Goal: Transaction & Acquisition: Purchase product/service

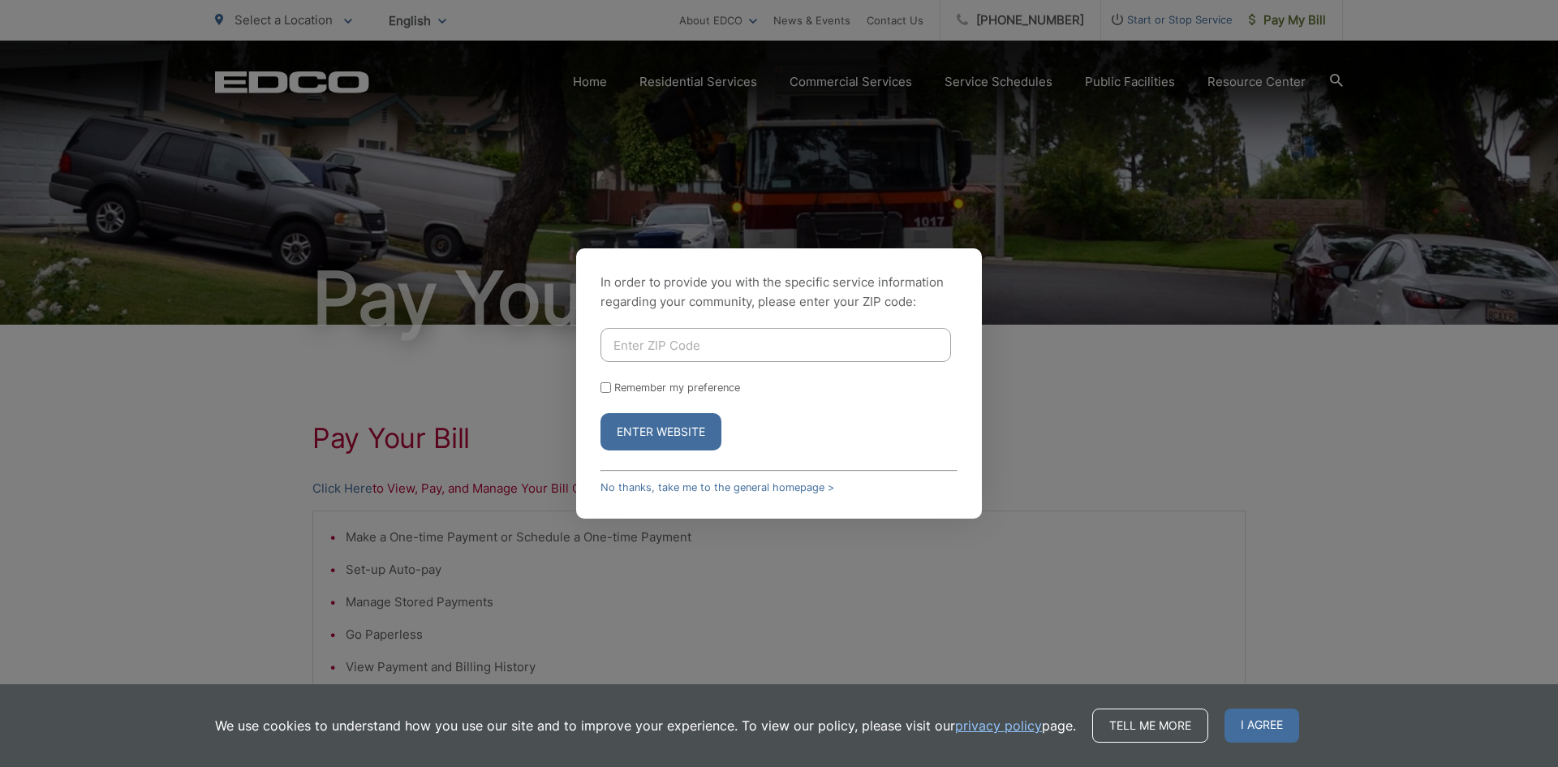
click at [652, 348] on input "Enter ZIP Code" at bounding box center [775, 345] width 351 height 34
type input "90275"
click at [653, 424] on button "Enter Website" at bounding box center [660, 431] width 121 height 37
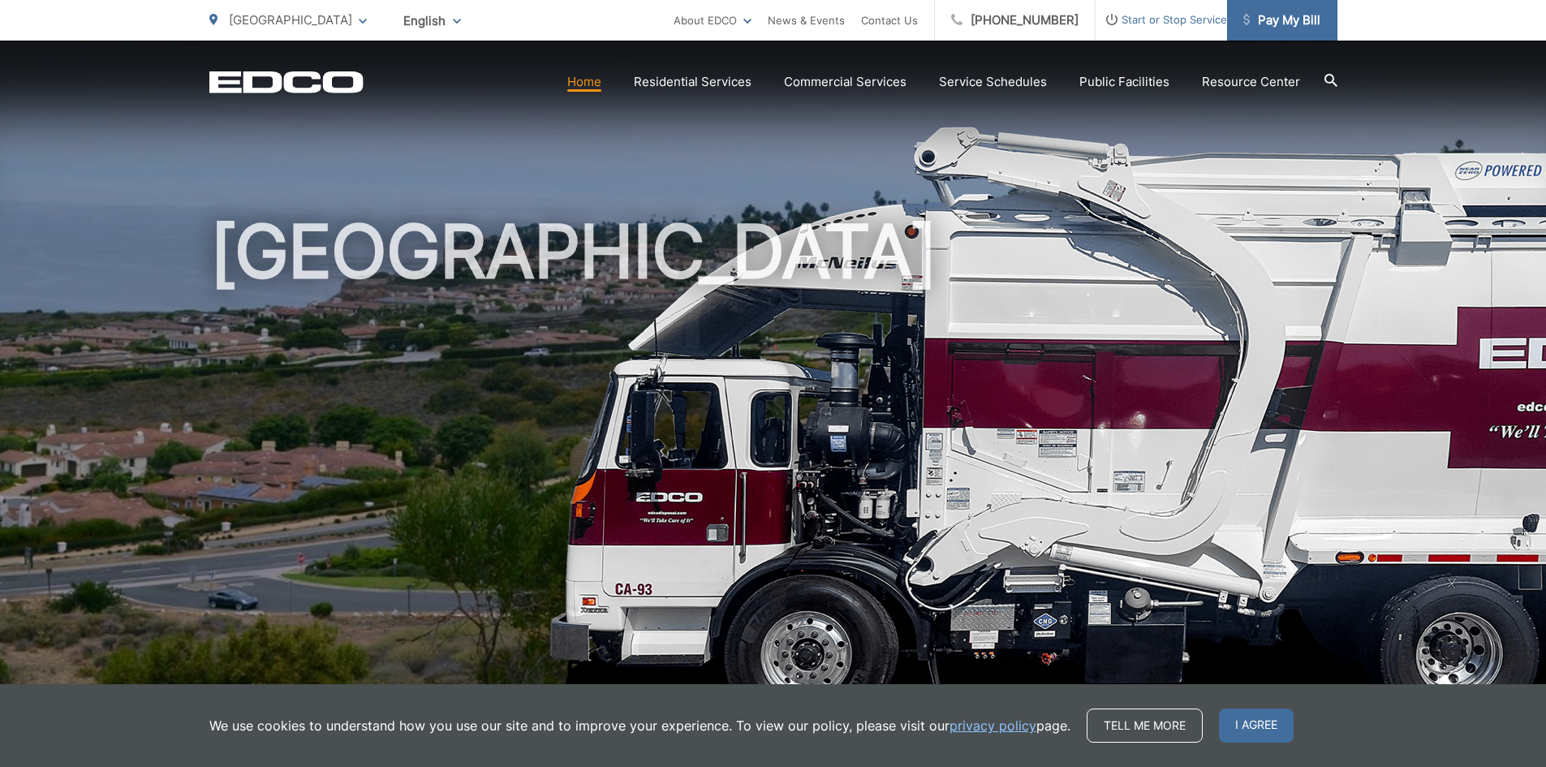
click at [1263, 24] on span "Pay My Bill" at bounding box center [1281, 20] width 77 height 19
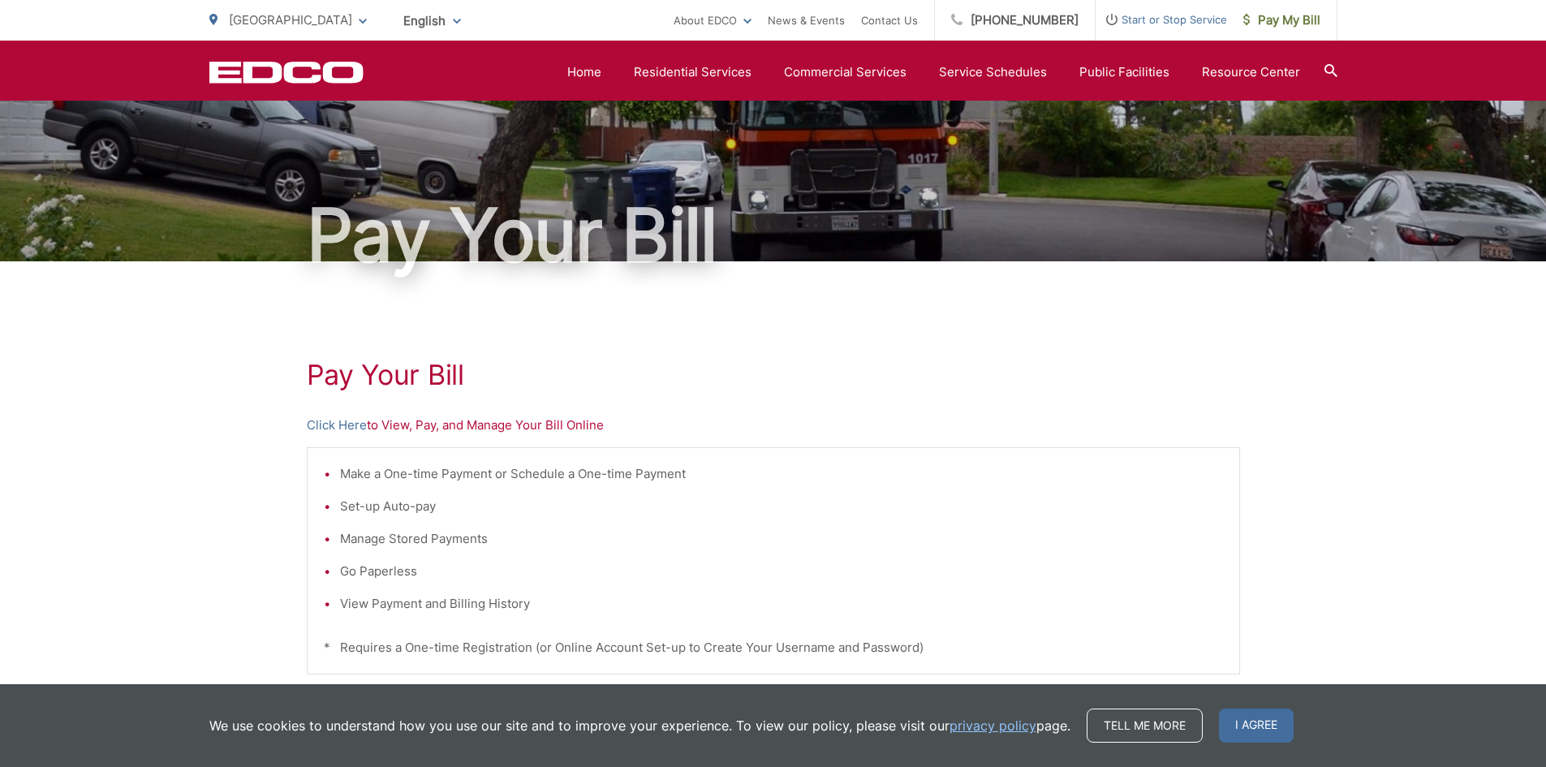
scroll to position [62, 0]
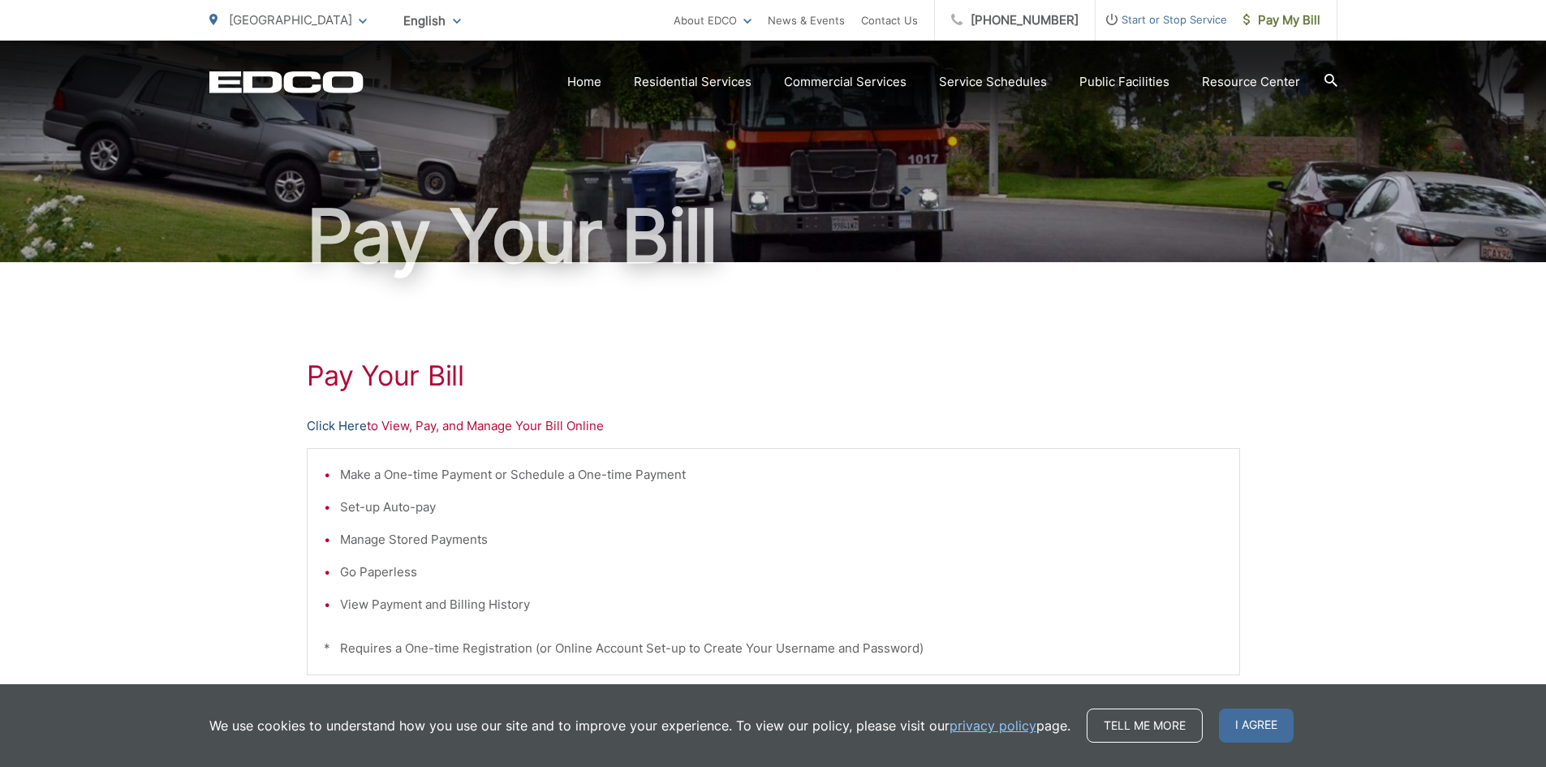
click at [333, 425] on link "Click Here" at bounding box center [337, 425] width 60 height 19
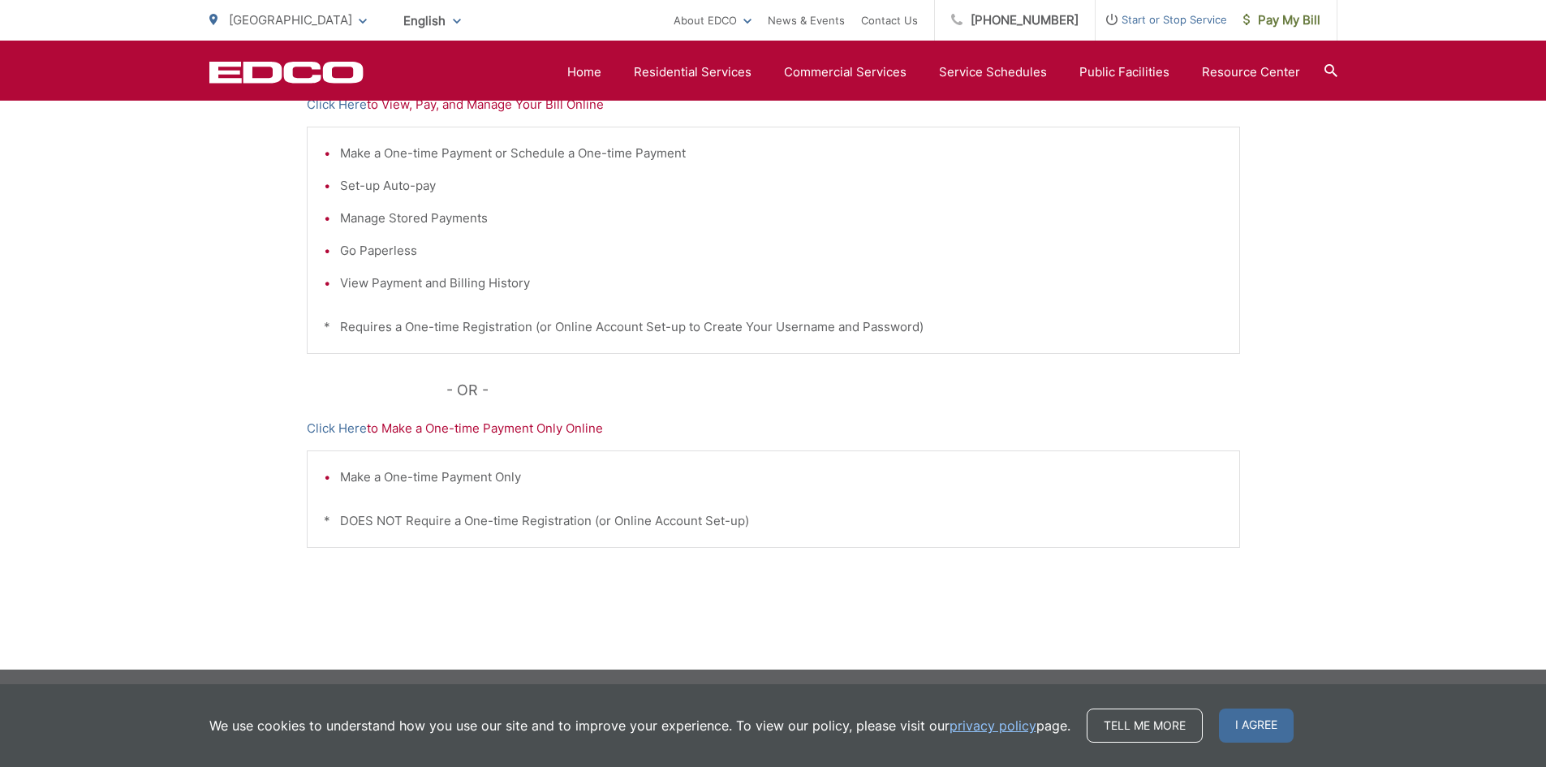
scroll to position [387, 0]
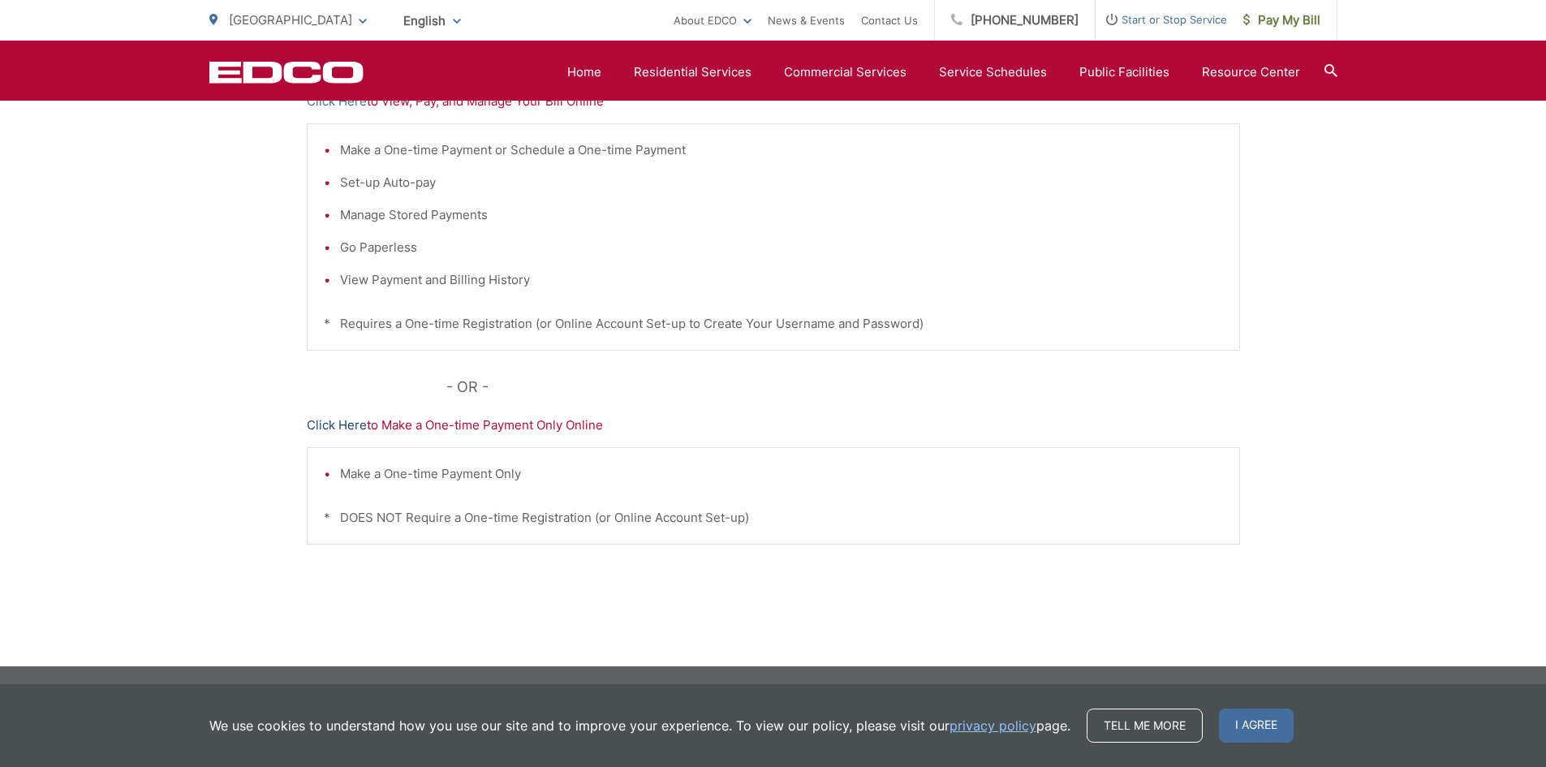
click at [333, 424] on link "Click Here" at bounding box center [337, 424] width 60 height 19
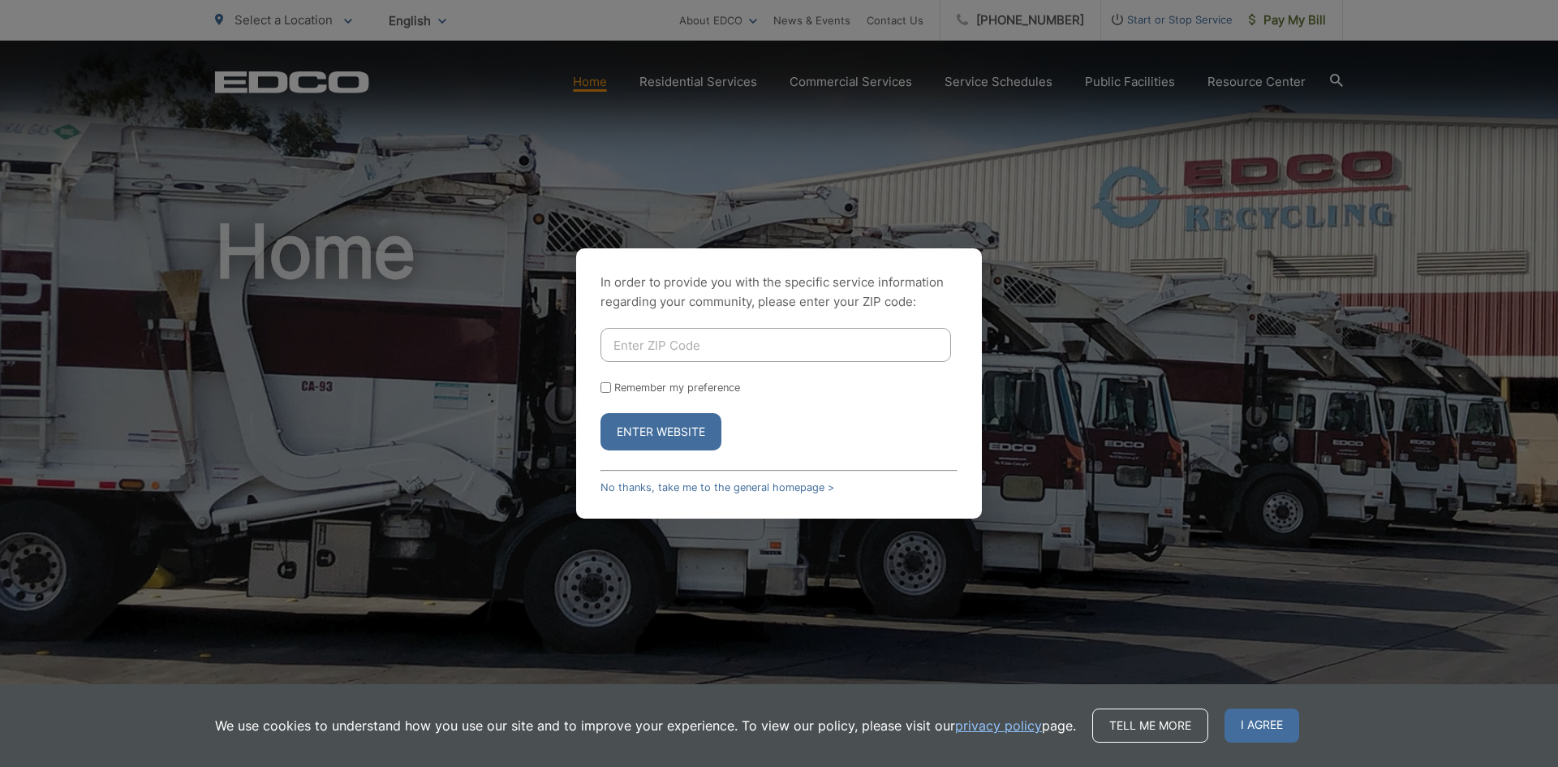
click at [643, 338] on input "Enter ZIP Code" at bounding box center [775, 345] width 351 height 34
click at [605, 385] on input "Remember my preference" at bounding box center [605, 387] width 11 height 11
checkbox input "true"
click at [678, 351] on input "Enter ZIP Code" at bounding box center [775, 345] width 351 height 34
type input "90275"
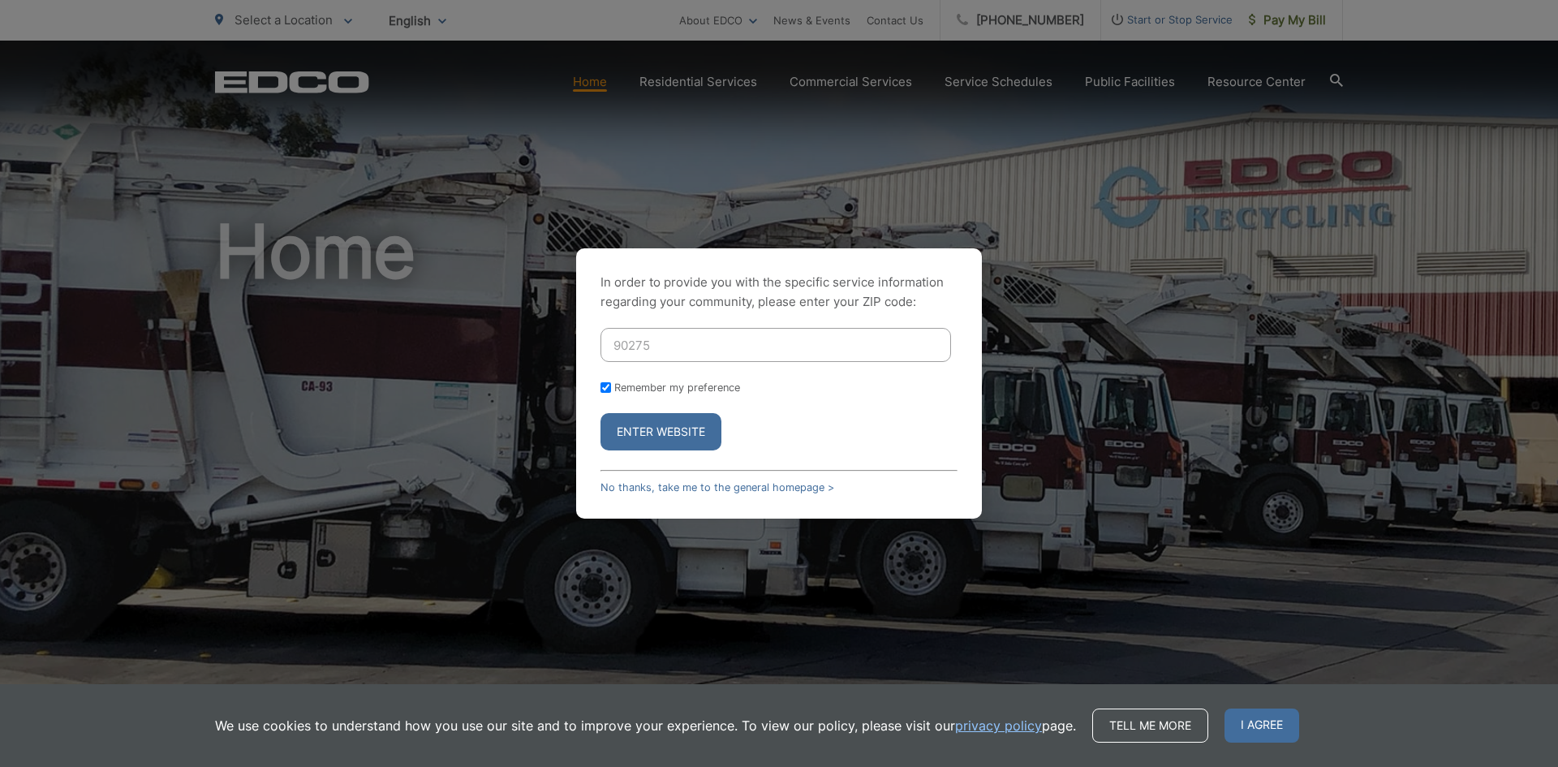
click at [660, 434] on button "Enter Website" at bounding box center [660, 431] width 121 height 37
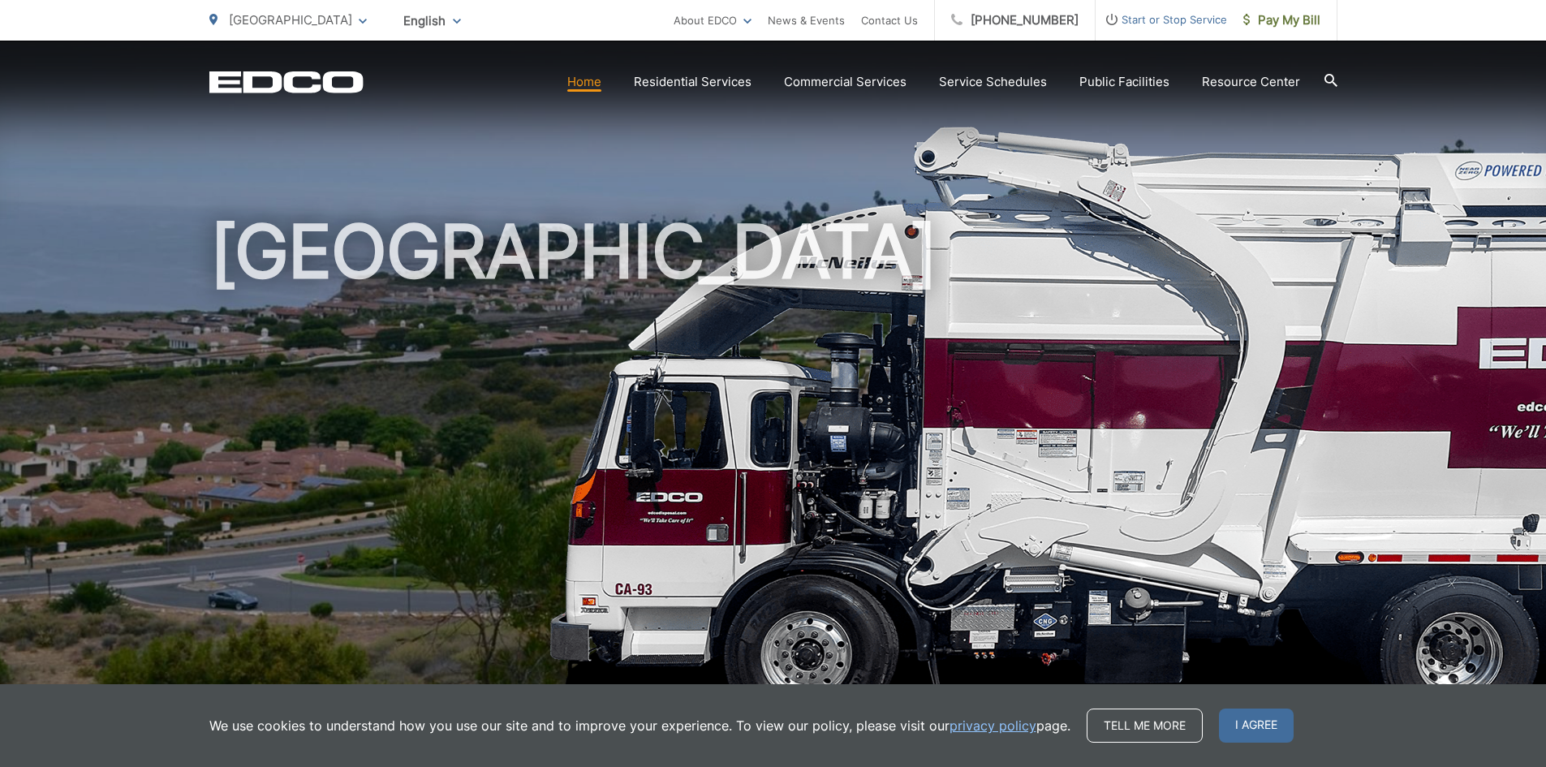
click at [594, 82] on link "Home" at bounding box center [584, 81] width 34 height 19
click at [1289, 19] on span "Pay My Bill" at bounding box center [1281, 20] width 77 height 19
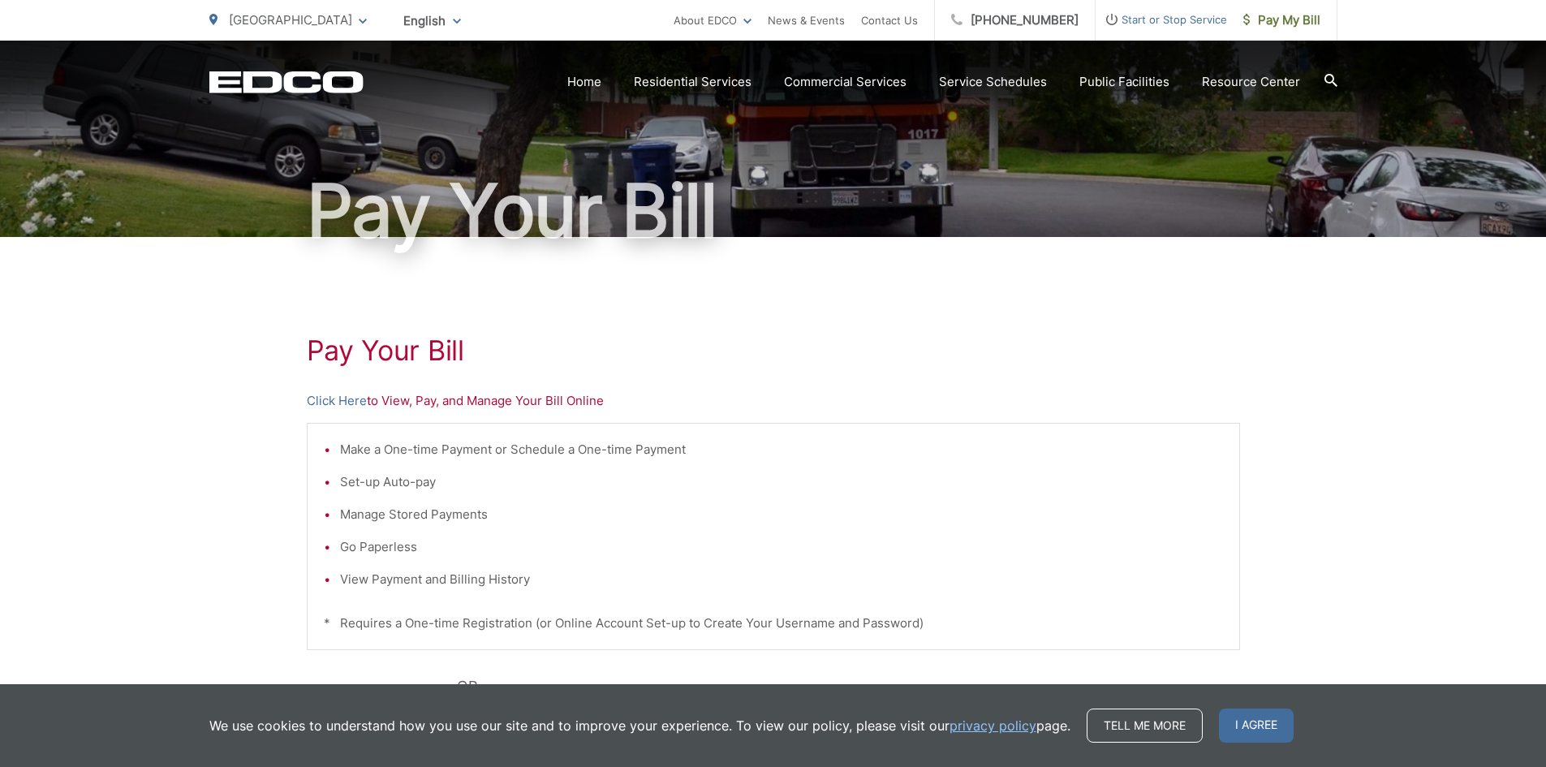
scroll to position [243, 0]
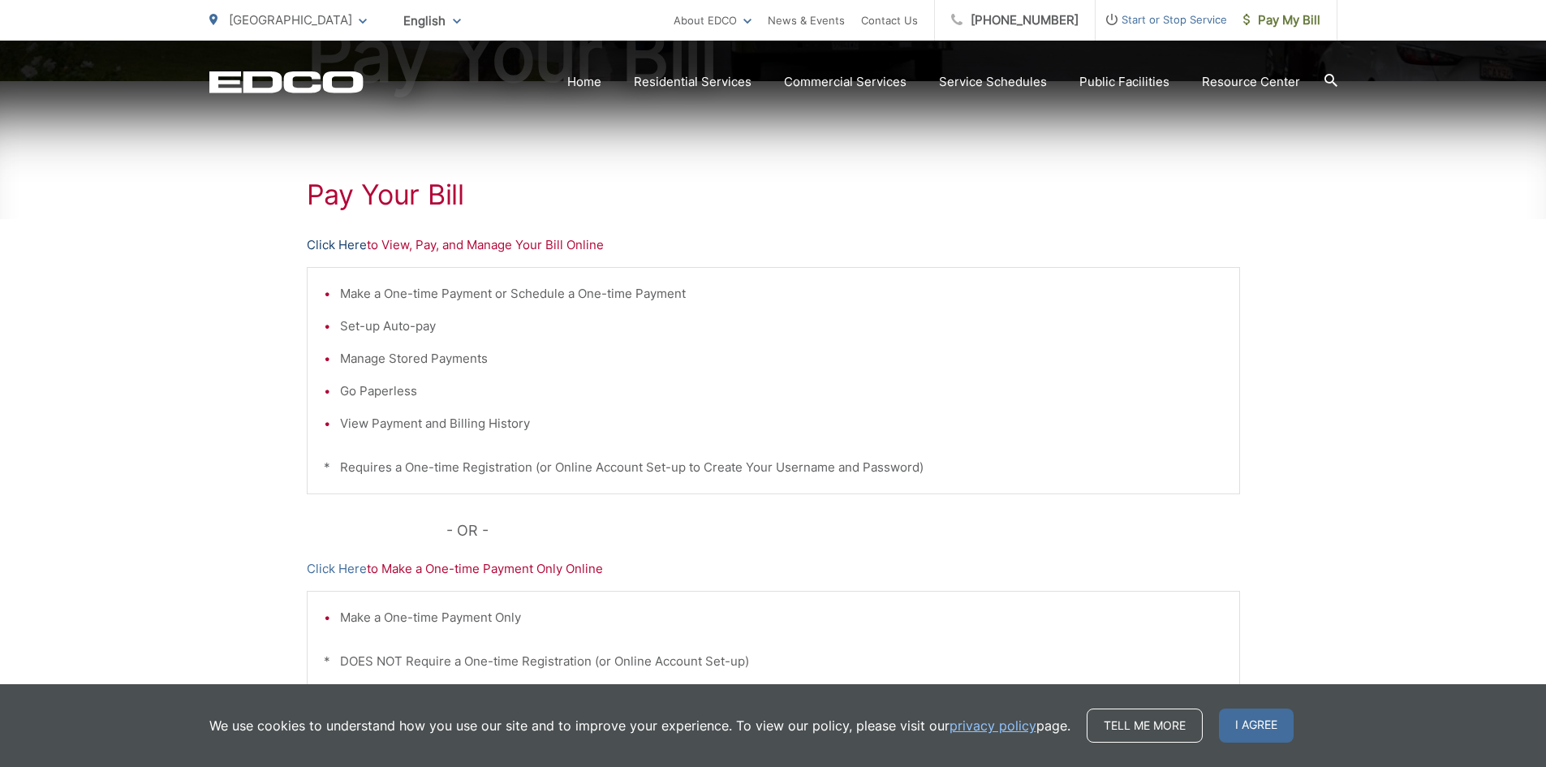
click at [329, 247] on link "Click Here" at bounding box center [337, 244] width 60 height 19
click at [353, 245] on link "Click Here" at bounding box center [337, 244] width 60 height 19
click at [333, 572] on link "Click Here" at bounding box center [337, 568] width 60 height 19
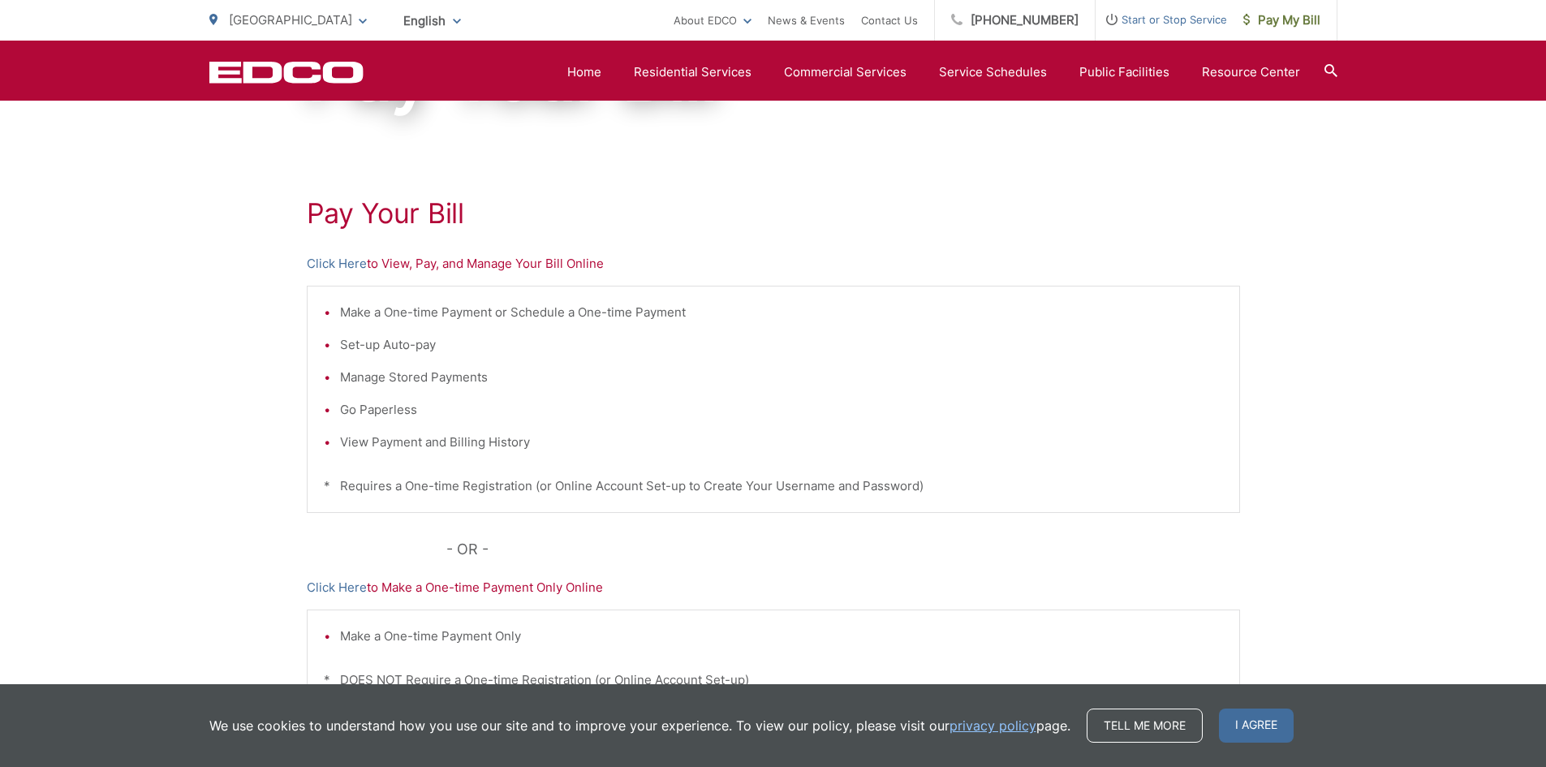
scroll to position [62, 0]
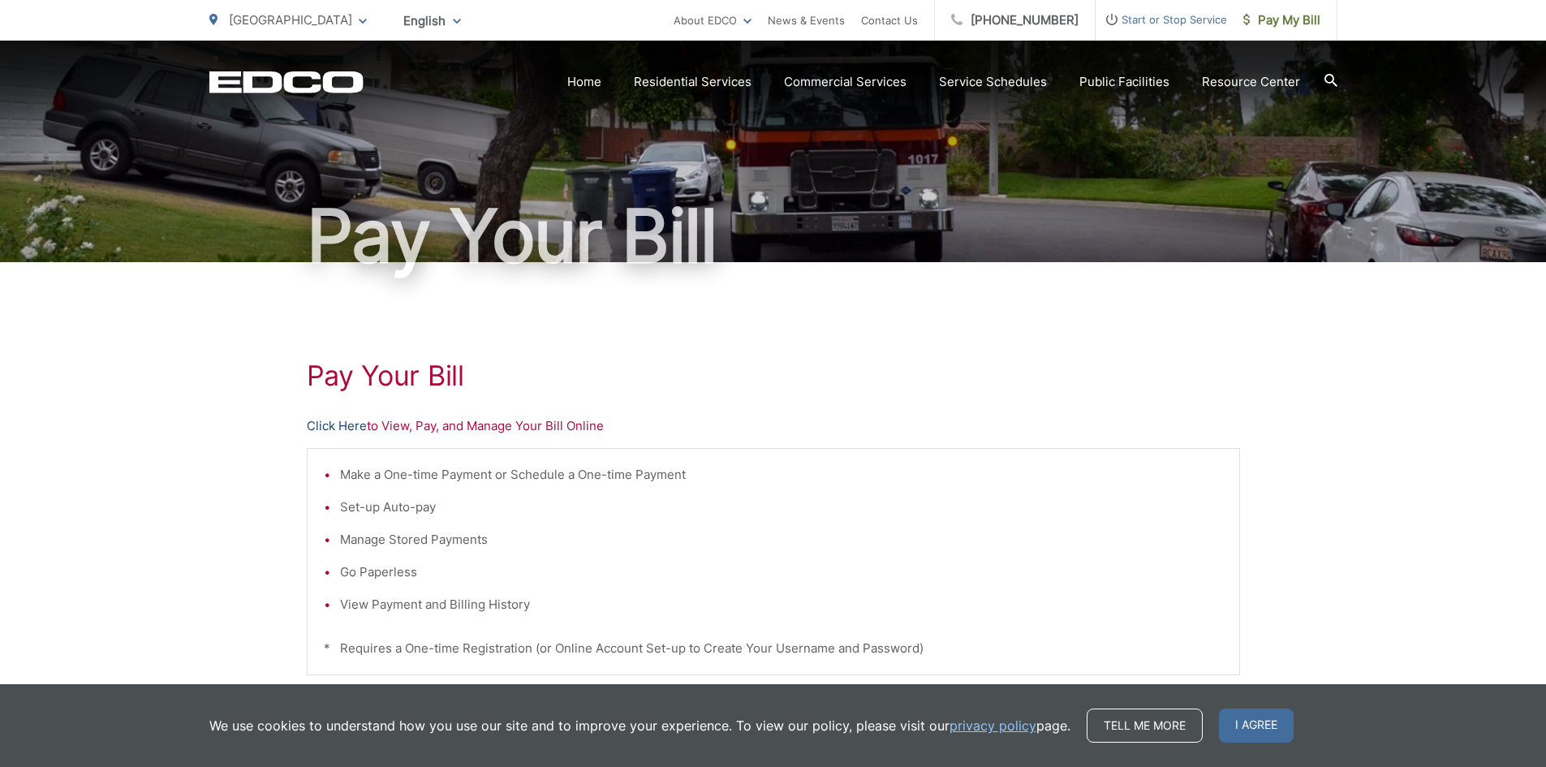
click at [337, 424] on link "Click Here" at bounding box center [337, 425] width 60 height 19
